Goal: Transaction & Acquisition: Purchase product/service

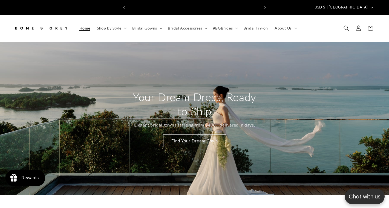
scroll to position [0, 131]
click at [126, 28] on icon at bounding box center [125, 29] width 3 height 2
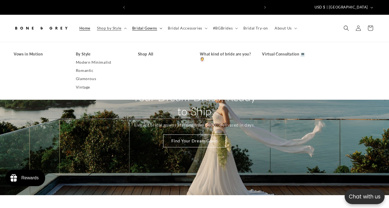
scroll to position [0, 262]
click at [145, 50] on link "Shop All" at bounding box center [163, 54] width 51 height 8
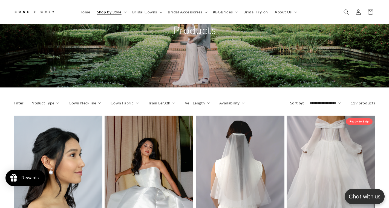
scroll to position [33, 0]
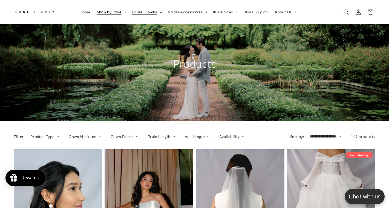
click at [158, 14] on summary "Bridal Gowns" at bounding box center [147, 12] width 36 height 12
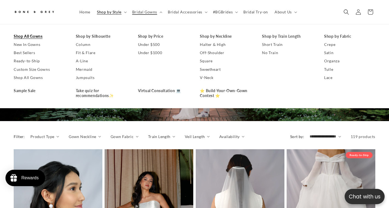
scroll to position [0, 0]
click at [41, 37] on link "Shop All Gowns" at bounding box center [39, 36] width 51 height 8
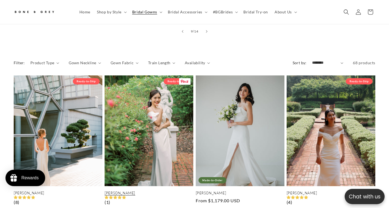
scroll to position [0, 262]
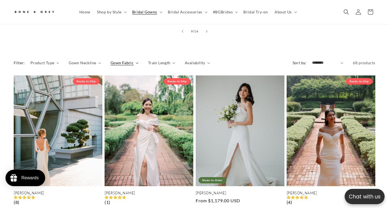
click at [136, 62] on icon "Gown Fabric (0 selected)" at bounding box center [137, 62] width 2 height 1
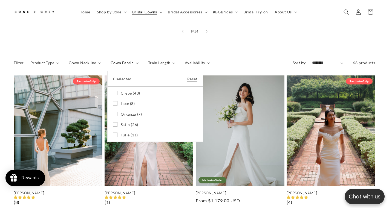
click at [113, 112] on icon at bounding box center [115, 114] width 4 height 4
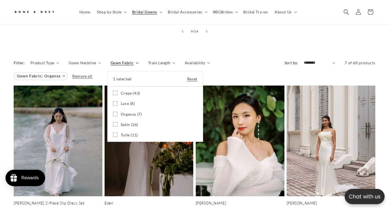
click at [111, 60] on summary "Gown Fabric" at bounding box center [125, 63] width 28 height 6
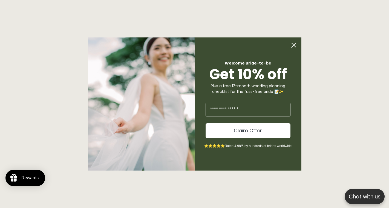
scroll to position [447, 0]
click at [295, 45] on circle "Close dialog" at bounding box center [294, 45] width 10 height 10
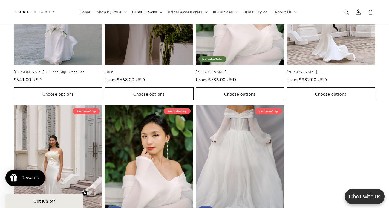
scroll to position [0, 0]
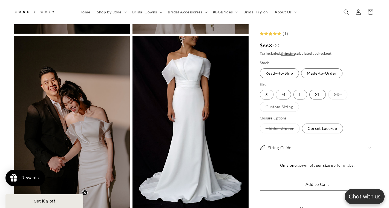
scroll to position [0, 262]
